Goal: Information Seeking & Learning: Learn about a topic

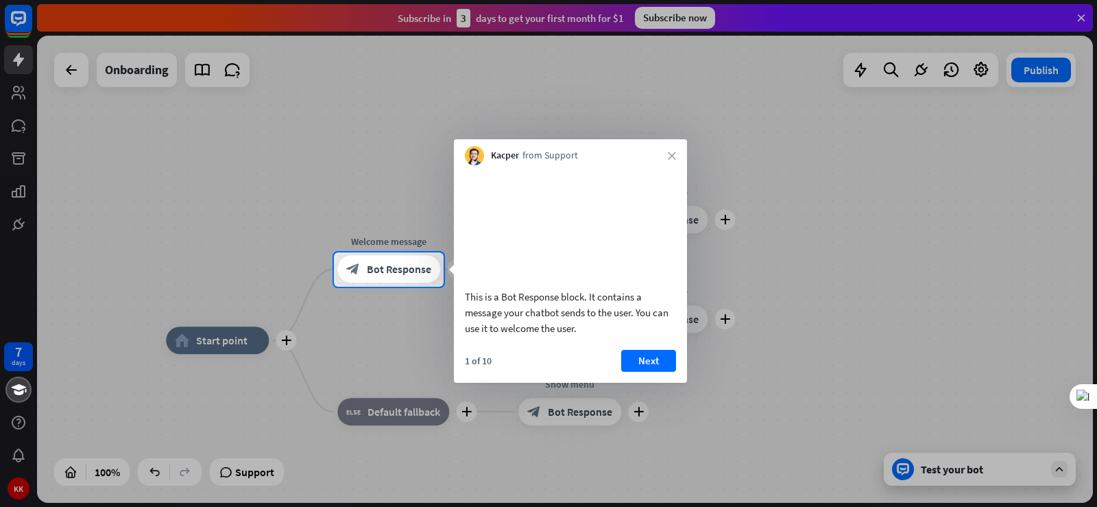
click at [78, 73] on div at bounding box center [548, 126] width 1097 height 252
click at [651, 372] on button "Next" at bounding box center [648, 361] width 55 height 22
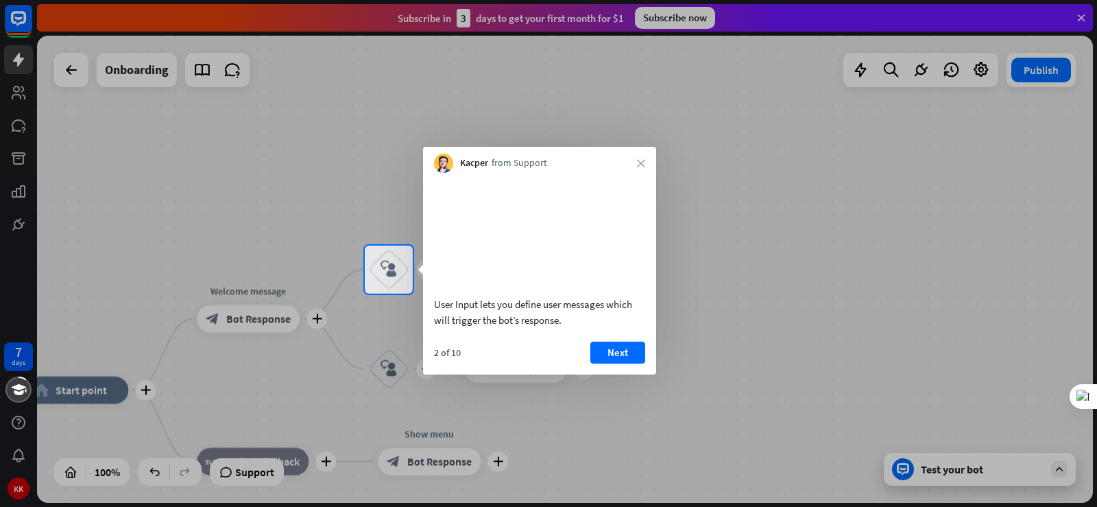
click at [980, 68] on div at bounding box center [548, 123] width 1097 height 246
click at [615, 364] on button "Next" at bounding box center [618, 353] width 55 height 22
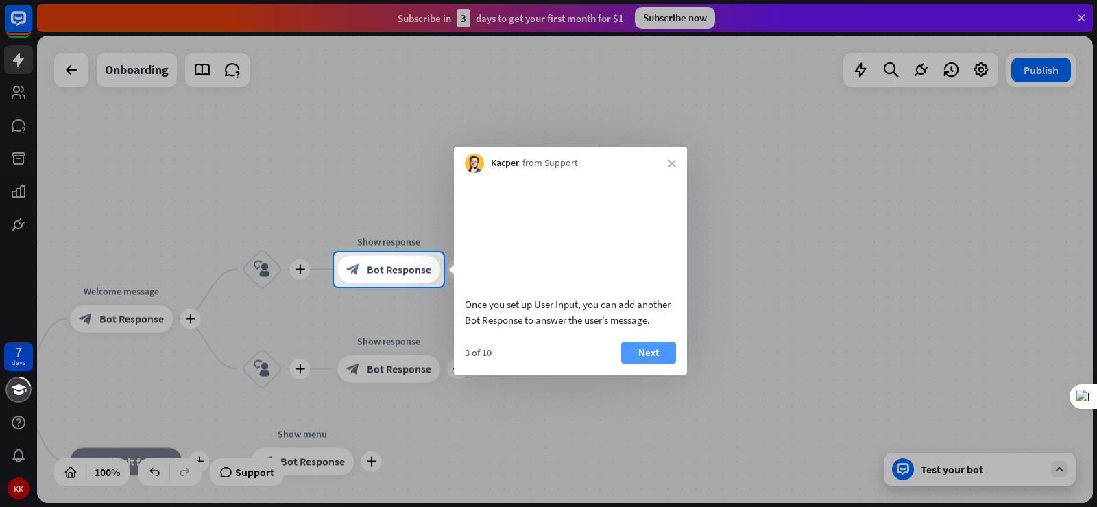
click at [650, 364] on button "Next" at bounding box center [648, 353] width 55 height 22
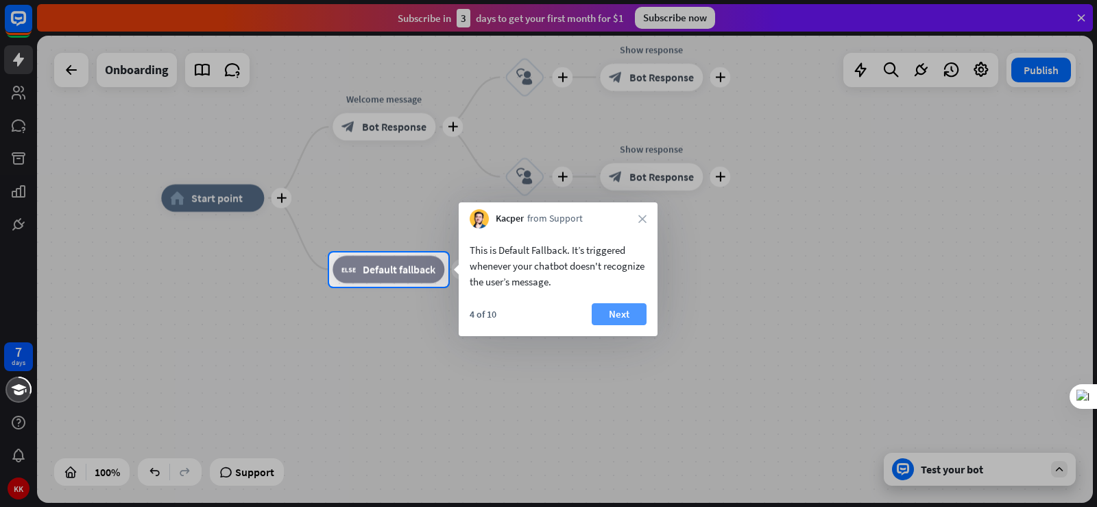
click at [613, 312] on button "Next" at bounding box center [619, 314] width 55 height 22
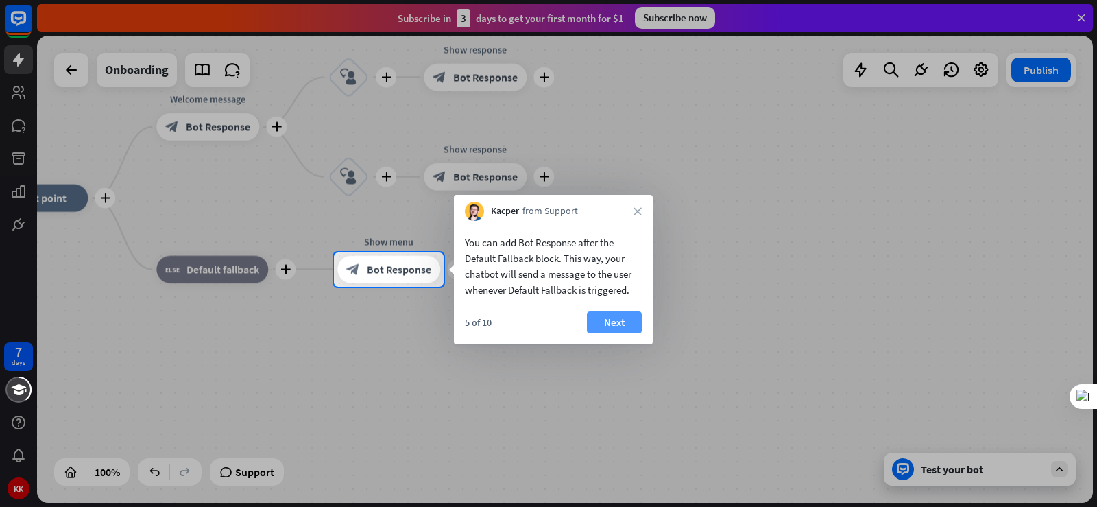
click at [614, 322] on button "Next" at bounding box center [614, 322] width 55 height 22
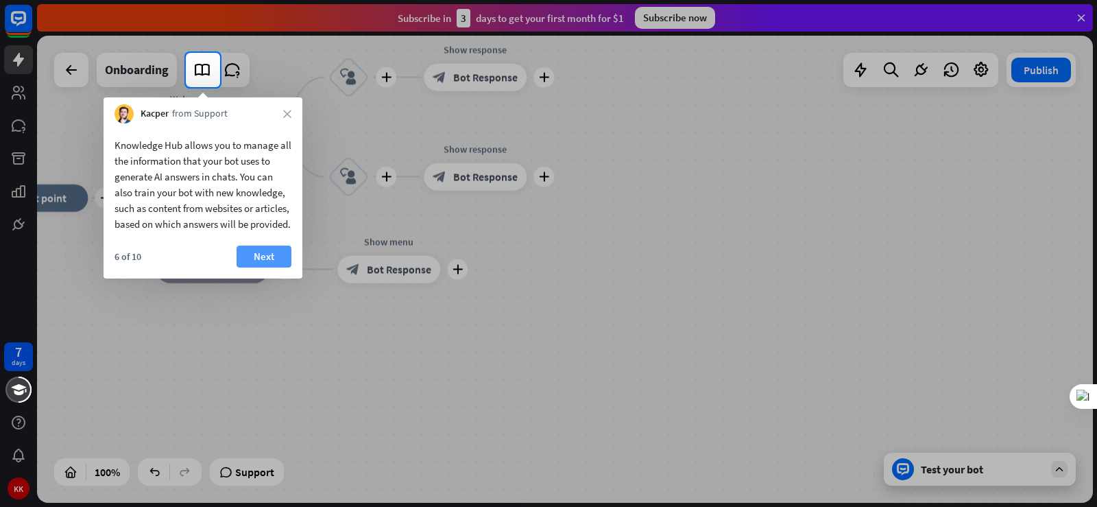
click at [254, 268] on button "Next" at bounding box center [264, 257] width 55 height 22
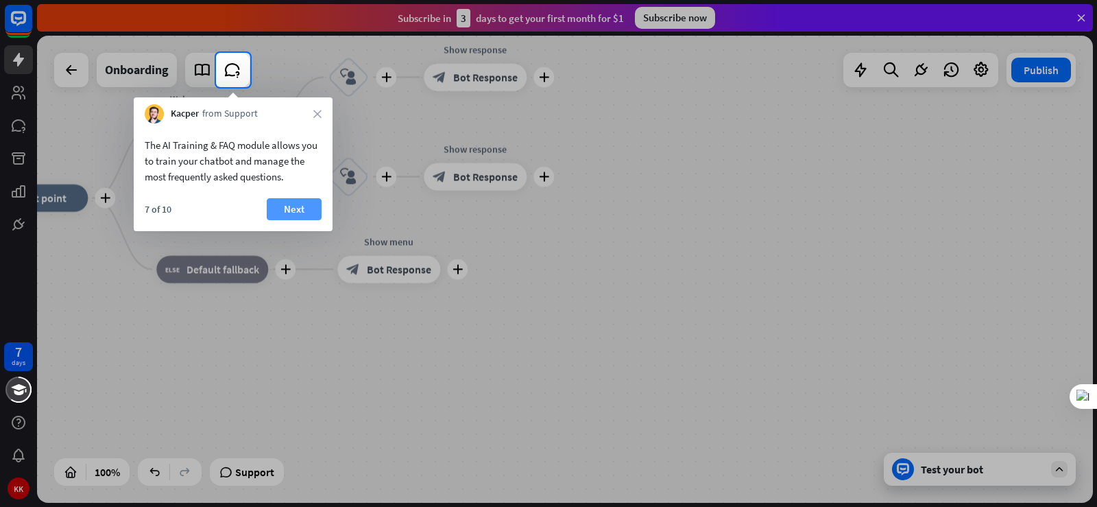
click at [292, 210] on button "Next" at bounding box center [294, 209] width 55 height 22
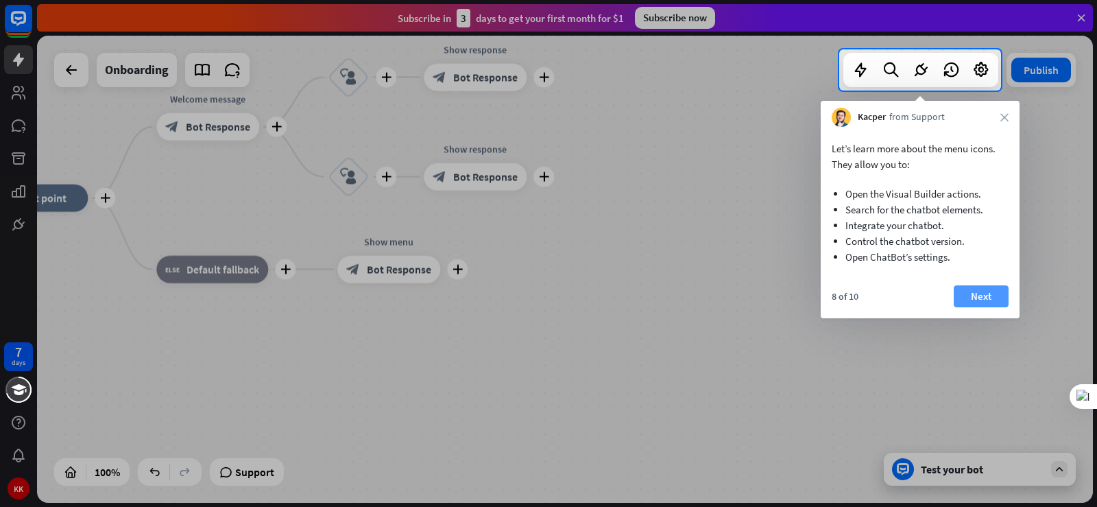
click at [978, 301] on button "Next" at bounding box center [981, 296] width 55 height 22
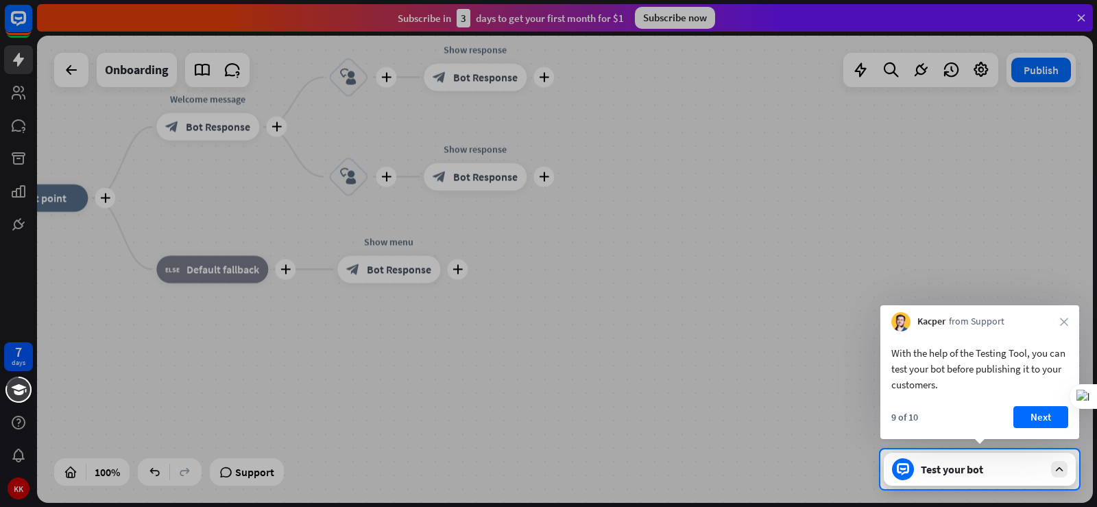
click at [1034, 418] on button "Next" at bounding box center [1041, 417] width 55 height 22
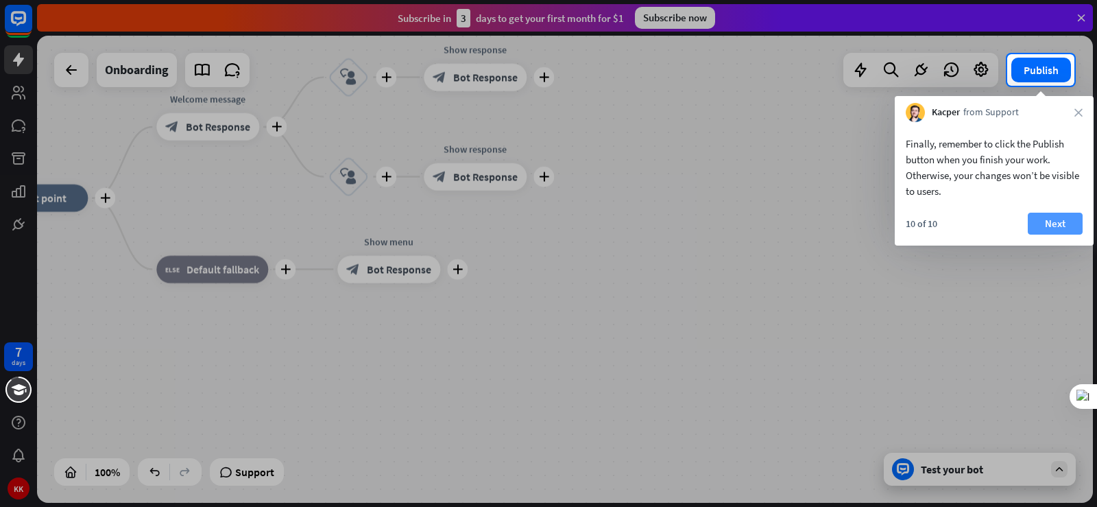
click at [1060, 226] on button "Next" at bounding box center [1055, 224] width 55 height 22
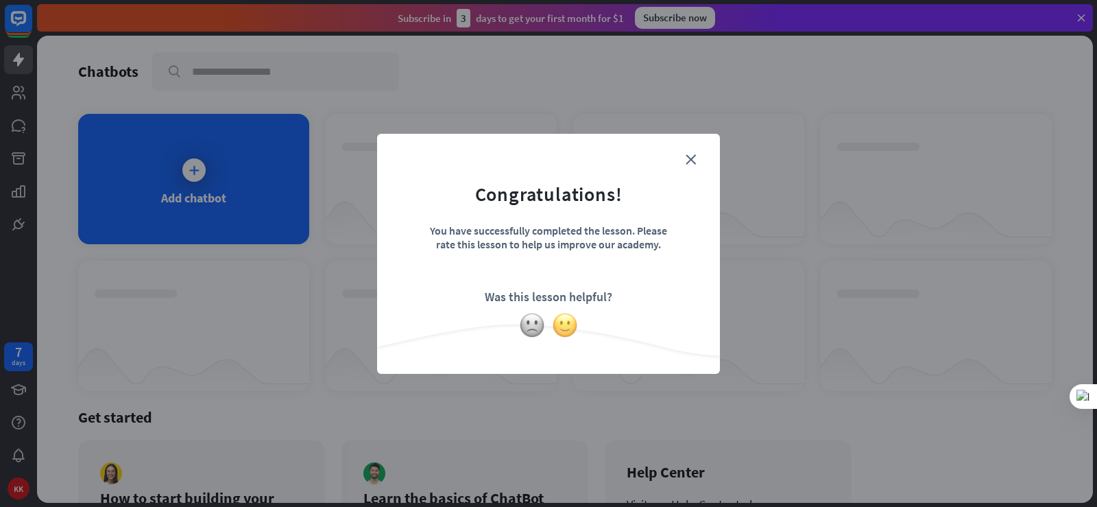
click at [568, 326] on img at bounding box center [565, 325] width 26 height 26
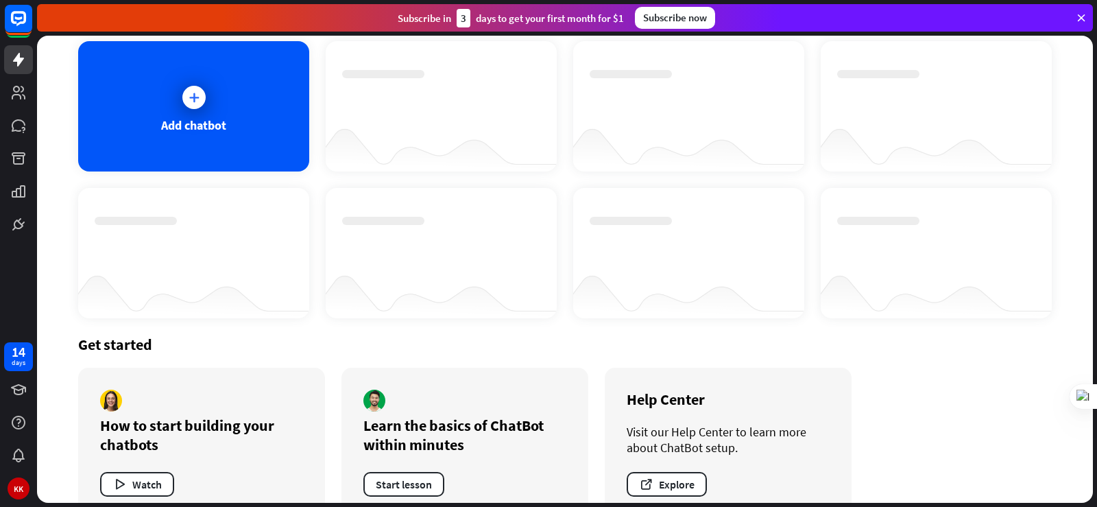
scroll to position [105, 0]
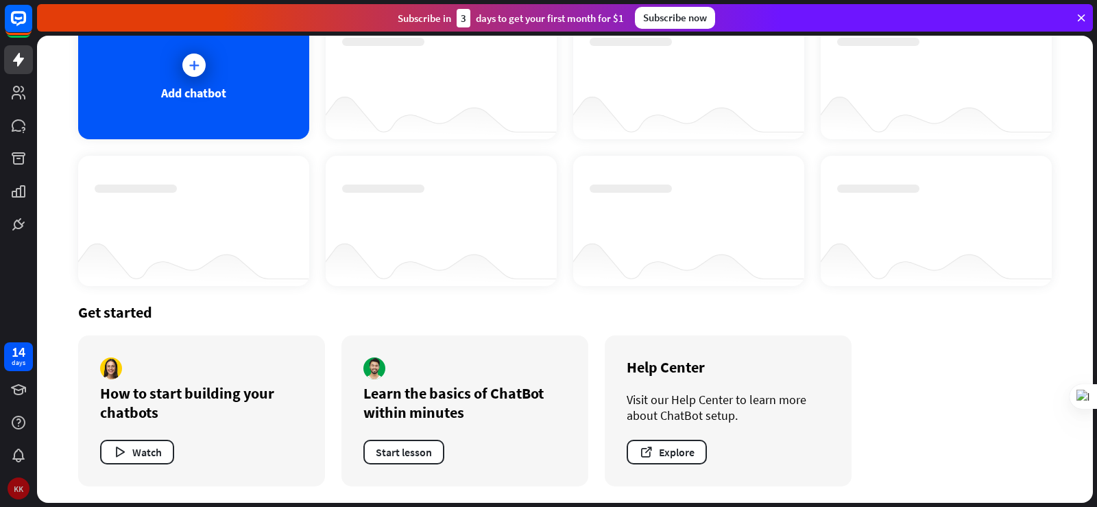
click at [14, 490] on div "KK" at bounding box center [19, 488] width 22 height 22
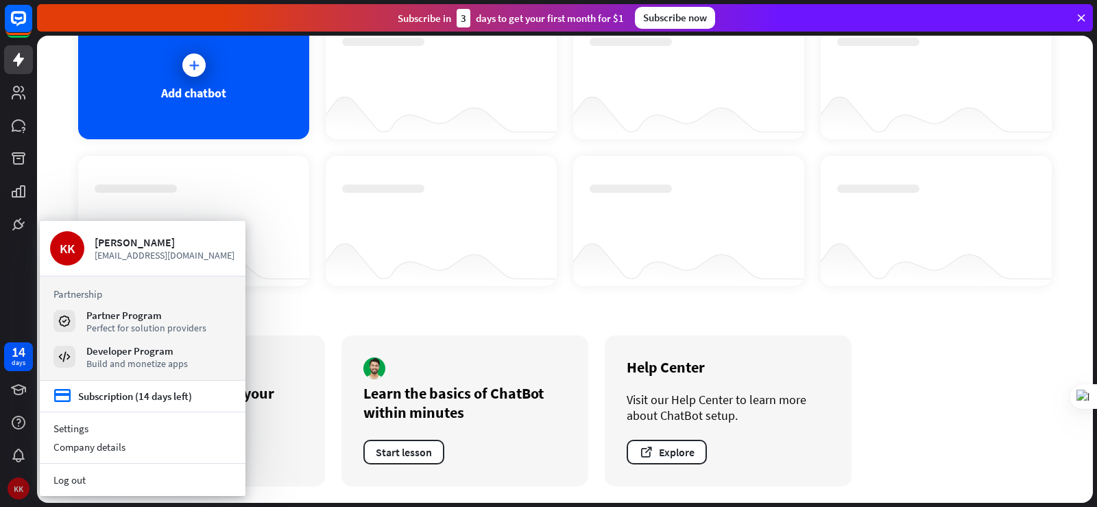
click at [14, 490] on div "KK" at bounding box center [19, 488] width 22 height 22
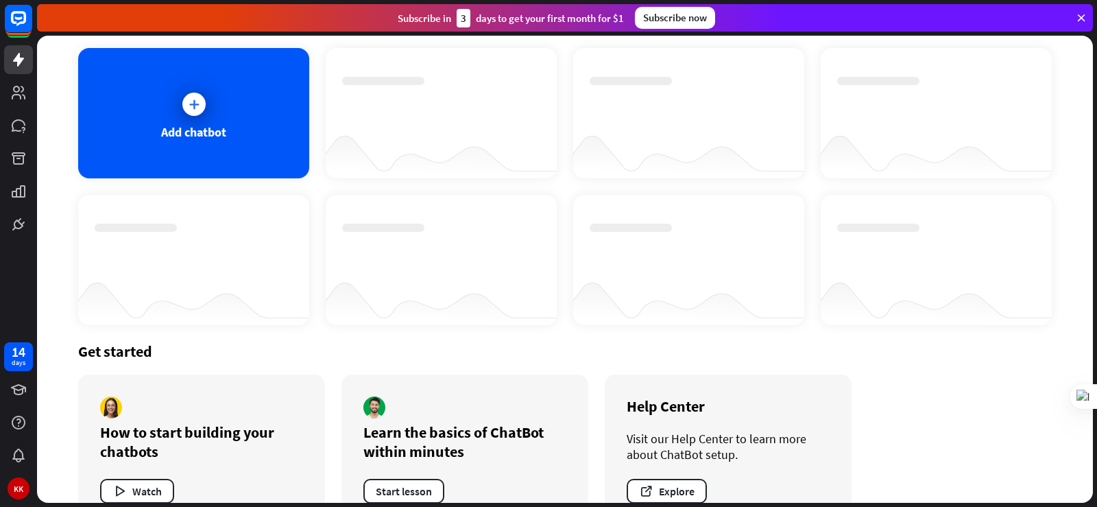
scroll to position [0, 0]
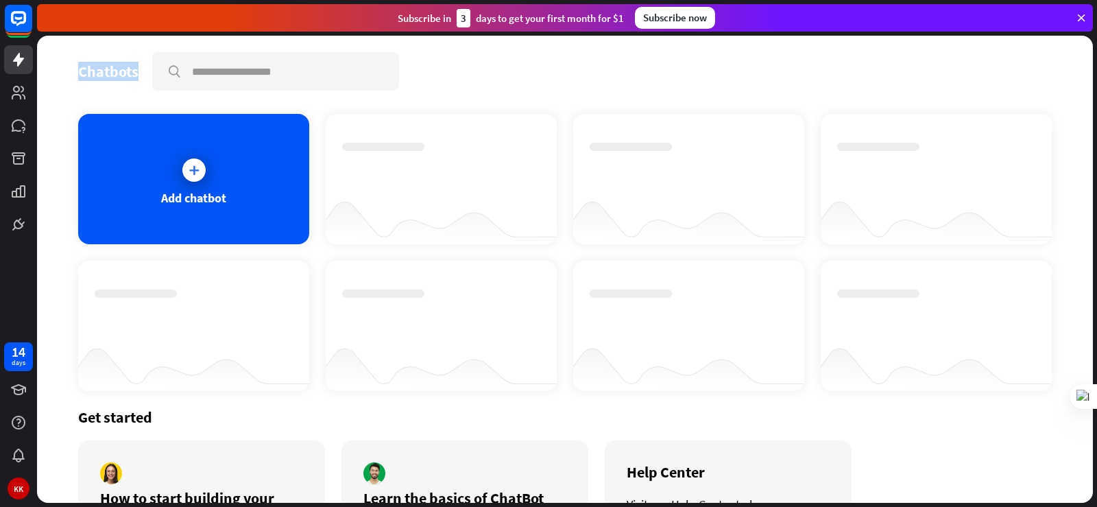
drag, startPoint x: 136, startPoint y: 72, endPoint x: 78, endPoint y: 70, distance: 58.3
click at [75, 70] on div "Chatbots search Add chatbot Get started How to start building your chatbots Wat…" at bounding box center [565, 269] width 1056 height 467
click at [102, 48] on icon at bounding box center [106, 53] width 10 height 10
